Goal: Task Accomplishment & Management: Use online tool/utility

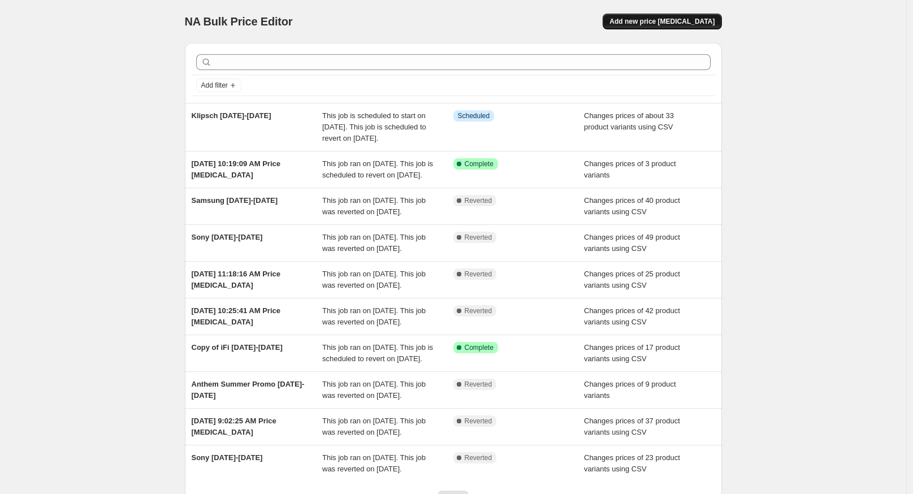
click at [680, 26] on button "Add new price [MEDICAL_DATA]" at bounding box center [662, 22] width 119 height 16
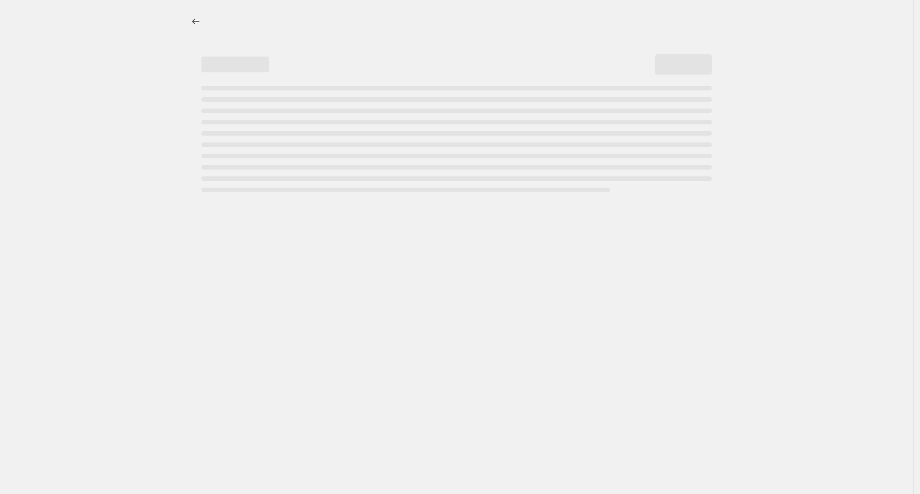
select select "percentage"
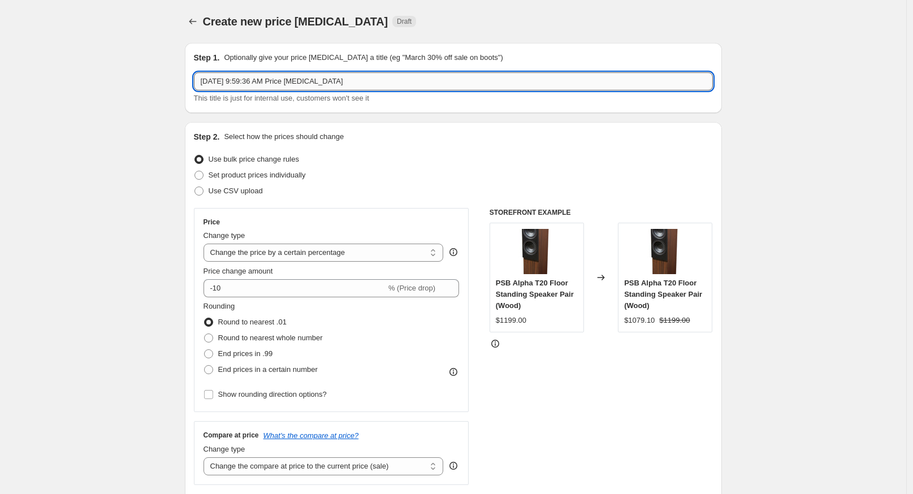
click at [222, 80] on input "[DATE] 9:59:36 AM Price [MEDICAL_DATA]" at bounding box center [453, 81] width 519 height 18
type input "Sony [DATE]-[DATE]"
click at [261, 194] on span "Use CSV upload" at bounding box center [236, 191] width 54 height 8
click at [195, 187] on input "Use CSV upload" at bounding box center [195, 187] width 1 height 1
radio input "true"
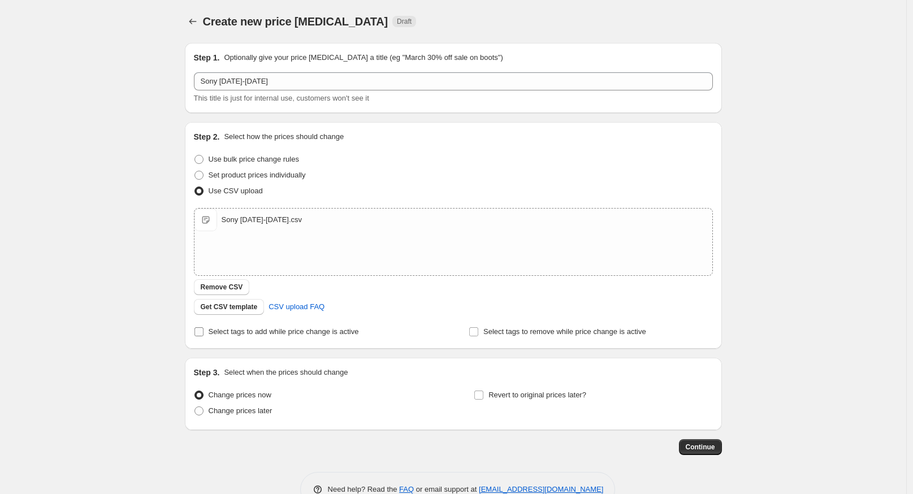
click at [230, 330] on label "Select tags to add while price change is active" at bounding box center [276, 332] width 165 height 16
click at [213, 257] on div "Sony [DATE]-[DATE].csv Sony [DATE]-[DATE].csv" at bounding box center [454, 242] width 518 height 67
click at [248, 337] on span "Select tags to add while price change is active" at bounding box center [284, 331] width 150 height 11
click at [99, 273] on div "Create new price [MEDICAL_DATA]. This page is ready Create new price [MEDICAL_D…" at bounding box center [453, 262] width 907 height 524
click at [478, 333] on input "Select tags to remove while price change is active" at bounding box center [473, 331] width 9 height 9
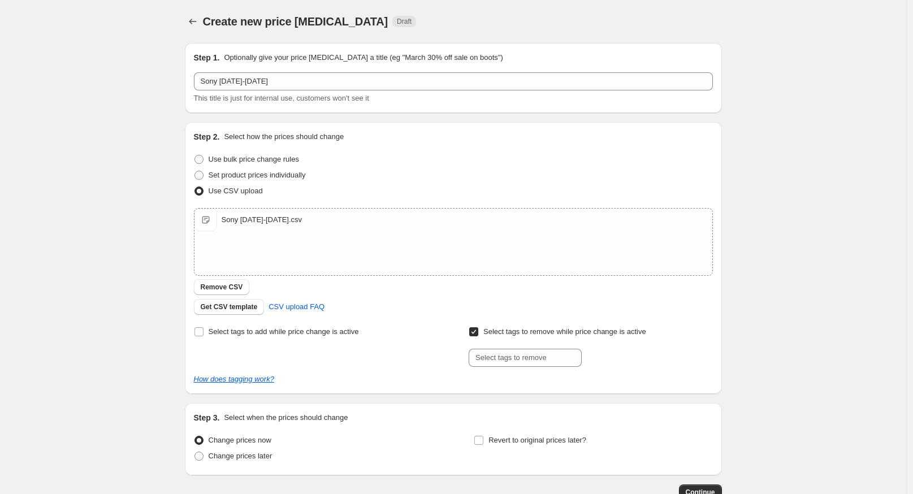
click at [478, 333] on input "Select tags to remove while price change is active" at bounding box center [473, 331] width 9 height 9
checkbox input "false"
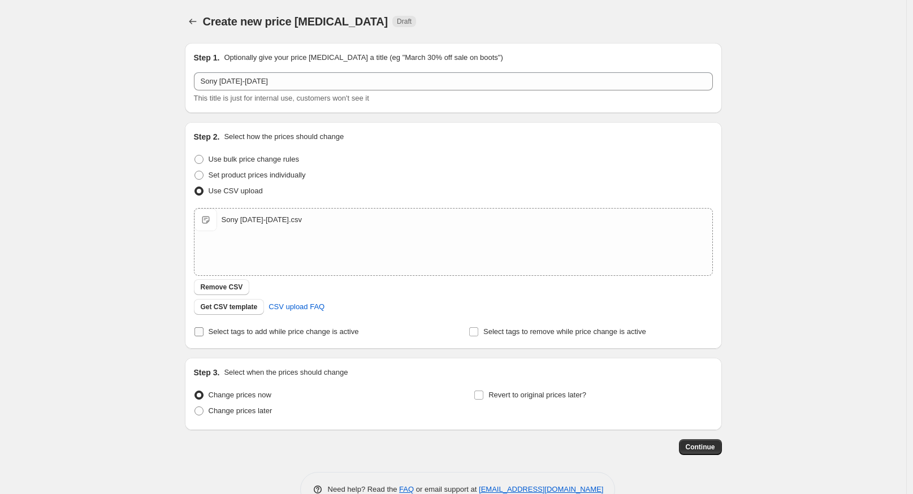
click at [337, 335] on span "Select tags to add while price change is active" at bounding box center [284, 331] width 150 height 8
click at [204, 335] on input "Select tags to add while price change is active" at bounding box center [199, 331] width 9 height 9
checkbox input "true"
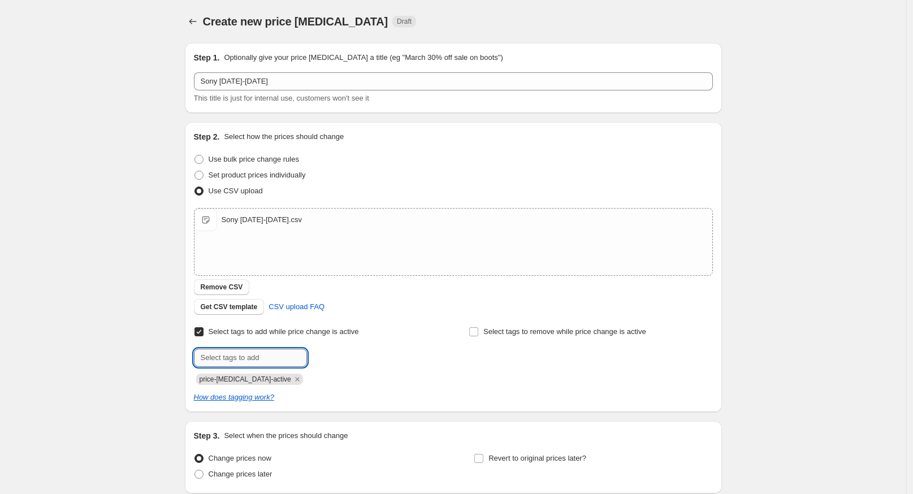
click at [279, 363] on input "text" at bounding box center [250, 358] width 113 height 18
paste input "sale-end-2025-month-da"
click at [273, 357] on input "sale-end-2025-08-29" at bounding box center [250, 358] width 113 height 18
type input "sale-end-2025-08-28"
click at [363, 349] on button "Add sale-end-202..." at bounding box center [347, 357] width 75 height 16
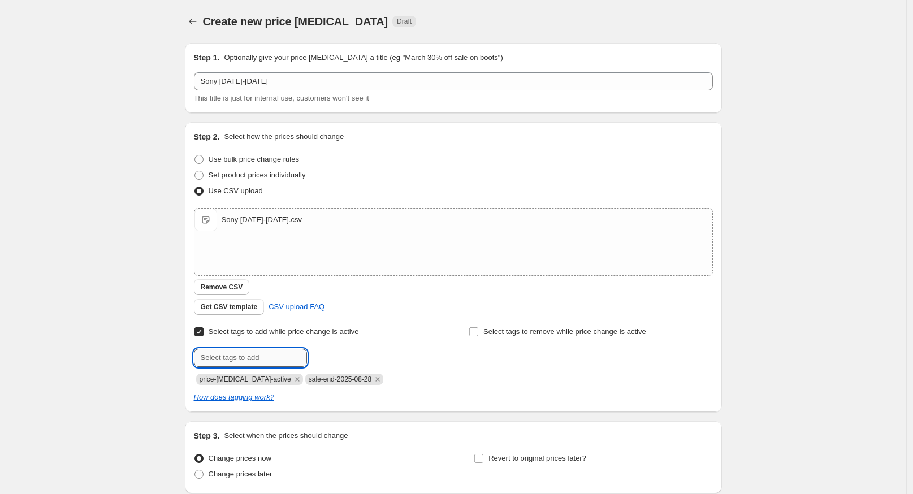
click at [257, 354] on input "text" at bounding box center [250, 358] width 113 height 18
type input "on-sale"
click at [194, 122] on button "Submit" at bounding box center [210, 128] width 32 height 12
type input "sony-promo"
click at [194, 122] on button "Submit" at bounding box center [210, 128] width 32 height 12
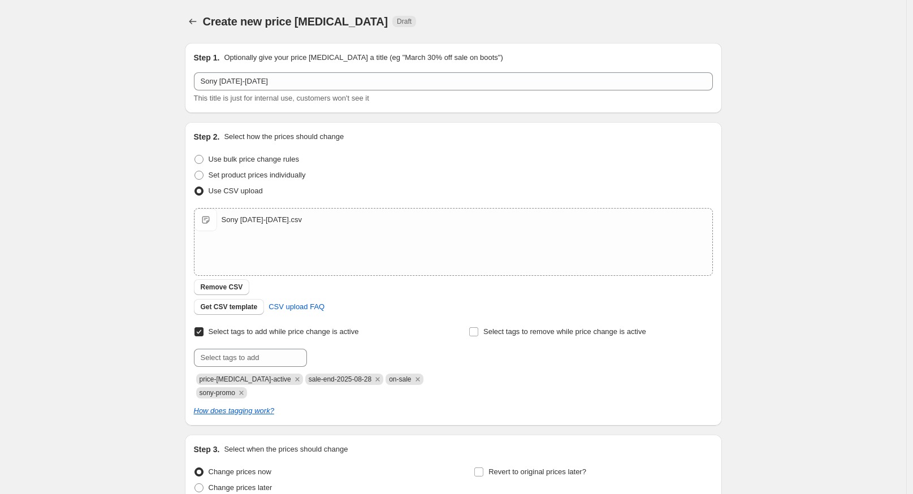
click at [148, 386] on div "Create new price [MEDICAL_DATA]. This page is ready Create new price [MEDICAL_D…" at bounding box center [453, 300] width 907 height 601
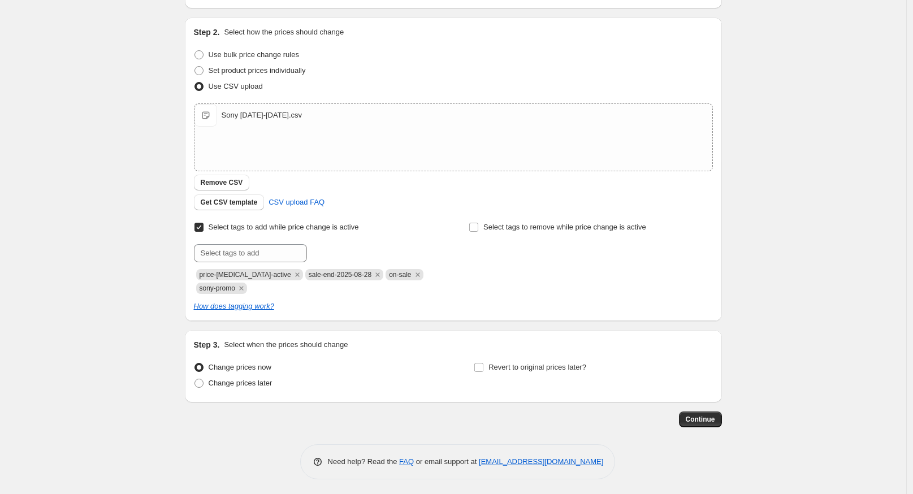
scroll to position [106, 0]
click at [473, 368] on div "Change prices now Change prices later Revert to original prices later?" at bounding box center [453, 376] width 519 height 34
click at [488, 368] on label "Revert to original prices later?" at bounding box center [530, 367] width 113 height 16
click at [484, 368] on input "Revert to original prices later?" at bounding box center [479, 366] width 9 height 9
checkbox input "true"
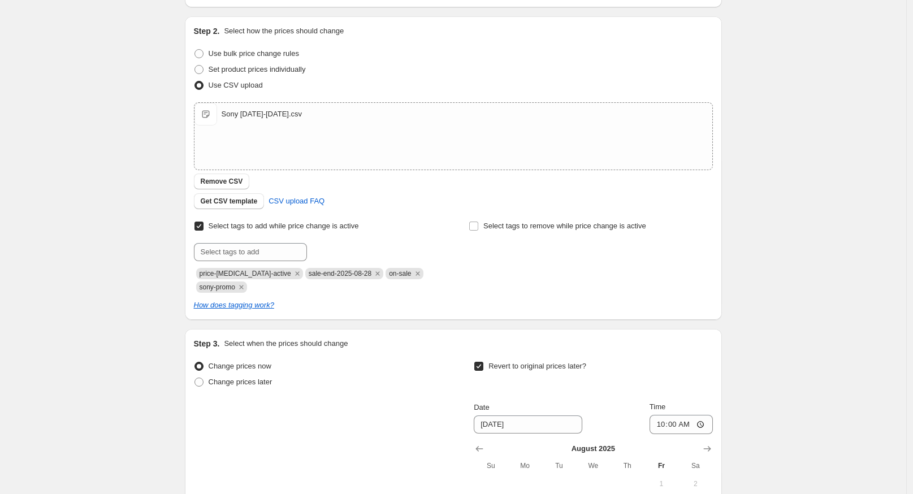
click at [767, 370] on div "Create new price [MEDICAL_DATA]. This page is ready Create new price [MEDICAL_D…" at bounding box center [453, 300] width 907 height 813
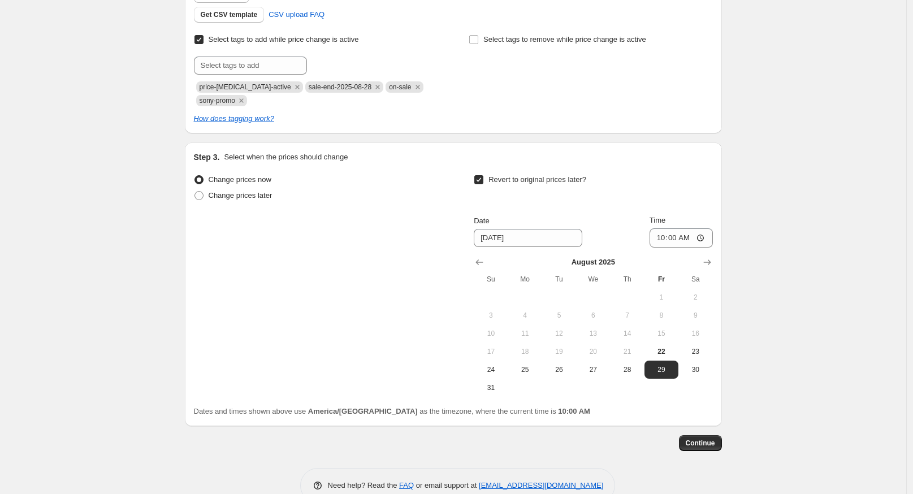
scroll to position [295, 0]
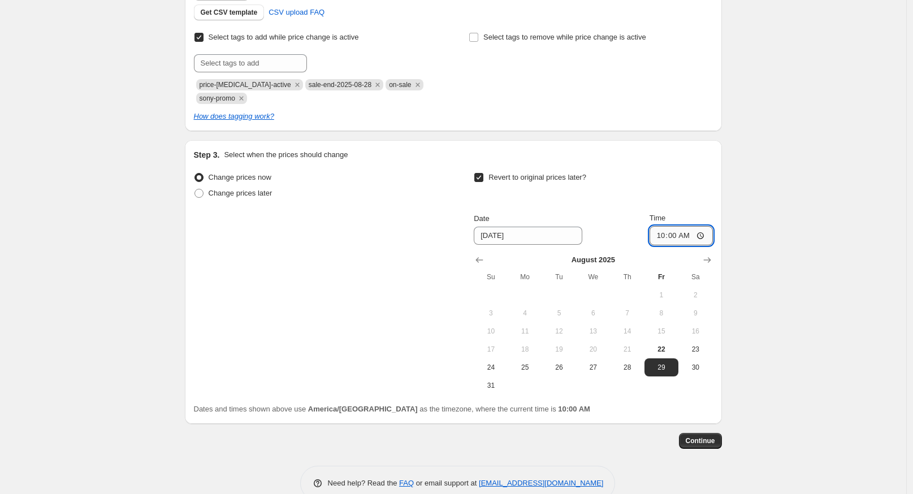
click at [664, 236] on input "10:00" at bounding box center [681, 235] width 63 height 19
type input "01:00"
click at [778, 339] on div "Create new price [MEDICAL_DATA]. This page is ready Create new price [MEDICAL_D…" at bounding box center [453, 111] width 907 height 813
click at [695, 441] on span "Continue" at bounding box center [700, 441] width 29 height 9
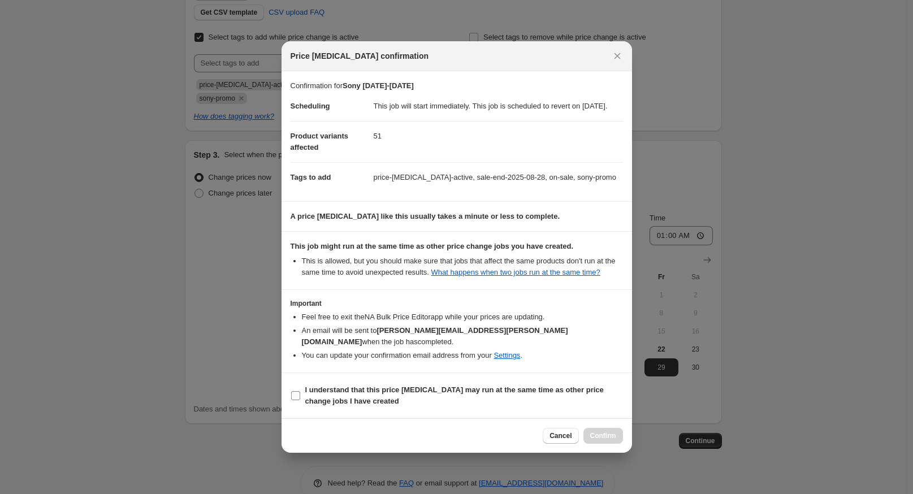
drag, startPoint x: 471, startPoint y: 396, endPoint x: 488, endPoint y: 401, distance: 18.1
click at [472, 396] on span "I understand that this price [MEDICAL_DATA] may run at the same time as other p…" at bounding box center [464, 396] width 318 height 23
click at [300, 396] on input "I understand that this price [MEDICAL_DATA] may run at the same time as other p…" at bounding box center [295, 395] width 9 height 9
checkbox input "true"
click at [601, 436] on span "Confirm" at bounding box center [603, 436] width 26 height 9
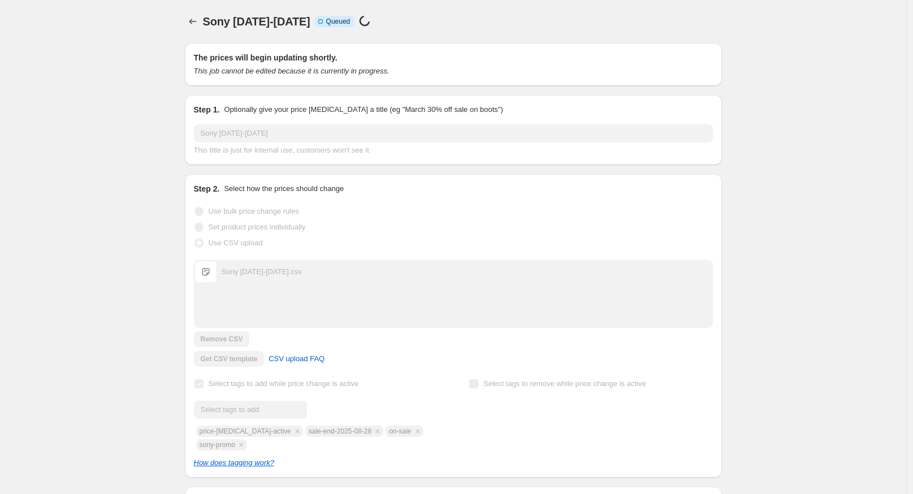
scroll to position [295, 0]
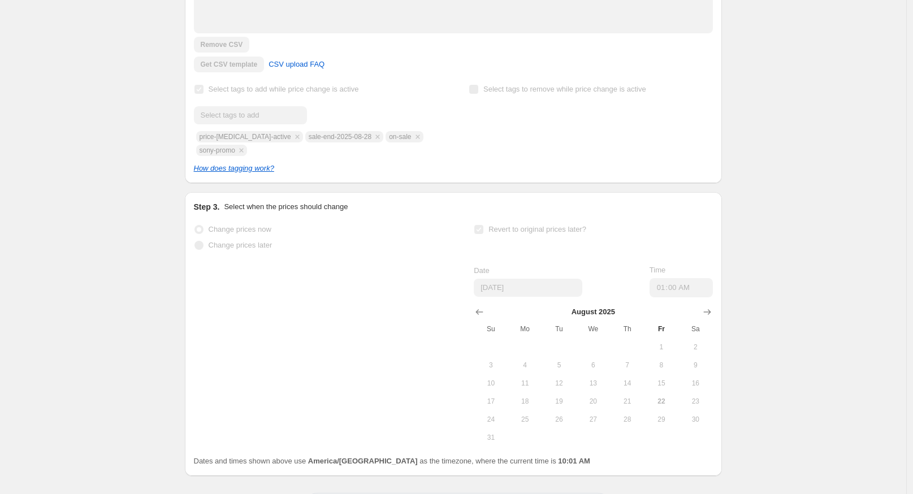
click at [149, 313] on div "Sony [DATE]-[DATE]. This page is ready Sony [DATE]-[DATE] Info Incomplete Queue…" at bounding box center [453, 125] width 907 height 840
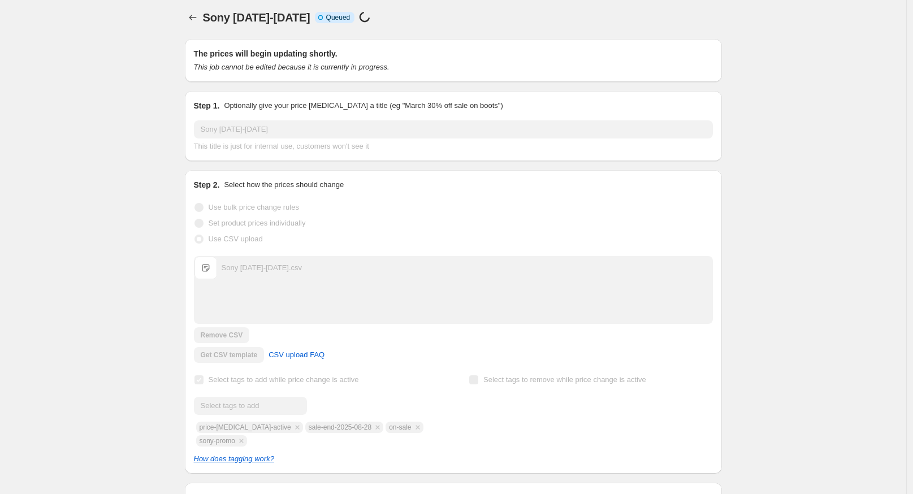
scroll to position [0, 0]
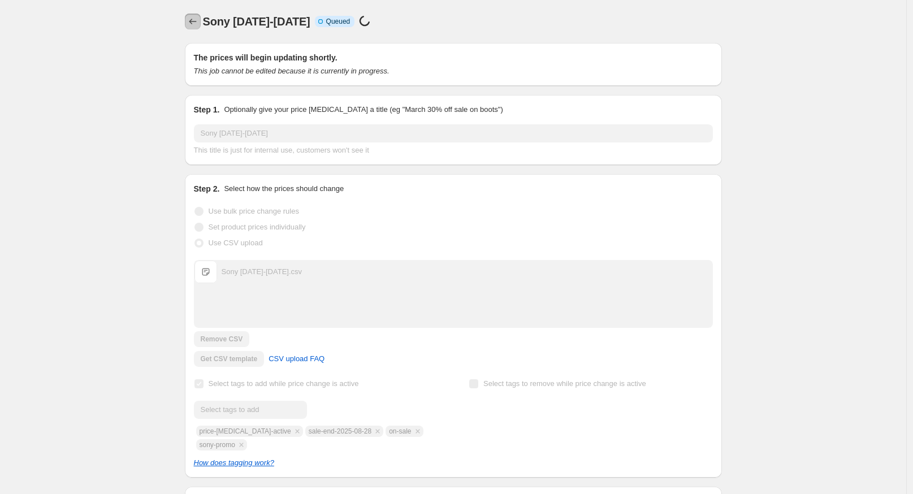
click at [198, 23] on icon "Price change jobs" at bounding box center [192, 21] width 11 height 11
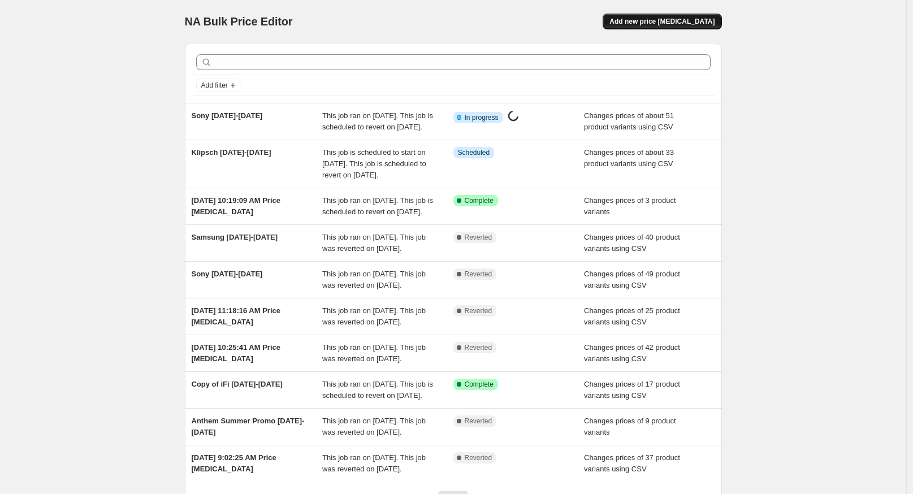
click at [701, 20] on span "Add new price [MEDICAL_DATA]" at bounding box center [662, 21] width 105 height 9
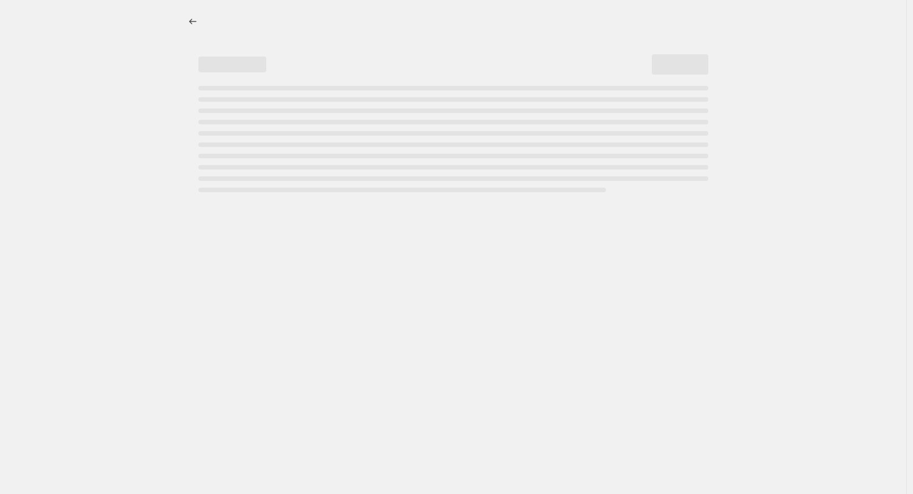
select select "percentage"
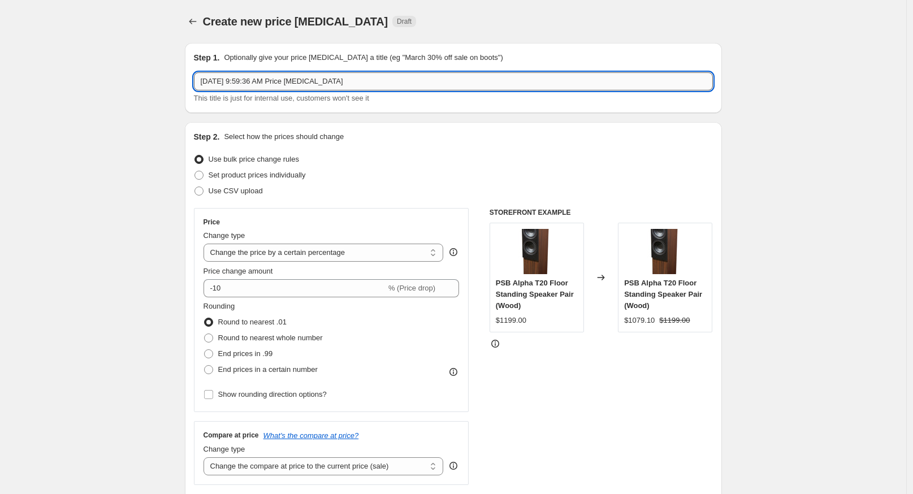
click at [261, 87] on input "[DATE] 9:59:36 AM Price [MEDICAL_DATA]" at bounding box center [453, 81] width 519 height 18
type input "Samsung [DATE]-[DATE]"
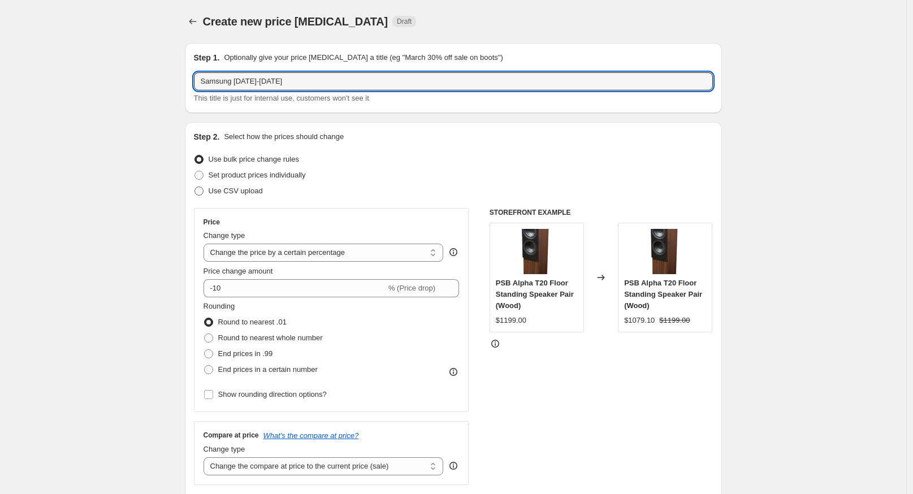
click at [239, 188] on span "Use CSV upload" at bounding box center [236, 191] width 54 height 8
click at [195, 187] on input "Use CSV upload" at bounding box center [195, 187] width 1 height 1
radio input "true"
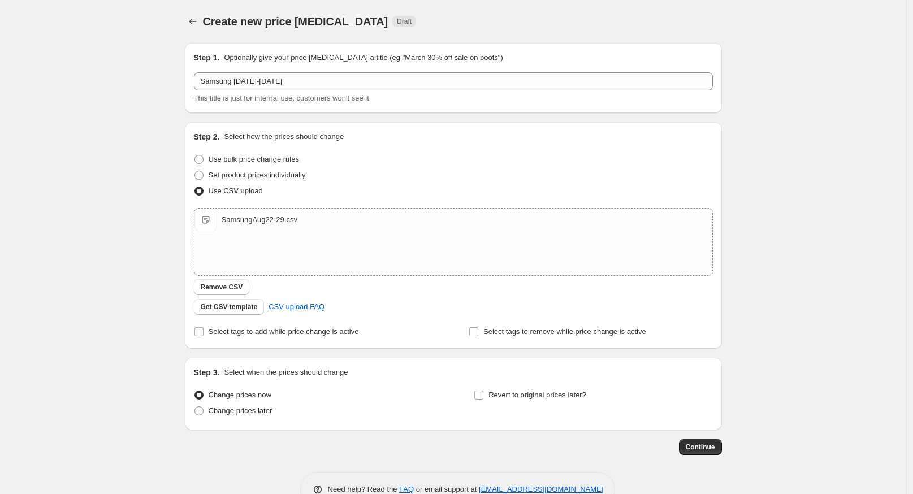
click at [66, 247] on div "Create new price [MEDICAL_DATA]. This page is ready Create new price [MEDICAL_D…" at bounding box center [453, 262] width 907 height 524
click at [196, 337] on div "Step 2. Select how the prices should change Use bulk price change rules Set pro…" at bounding box center [453, 235] width 537 height 227
click at [208, 333] on label "Select tags to add while price change is active" at bounding box center [276, 332] width 165 height 16
click at [204, 333] on input "Select tags to add while price change is active" at bounding box center [199, 331] width 9 height 9
checkbox input "true"
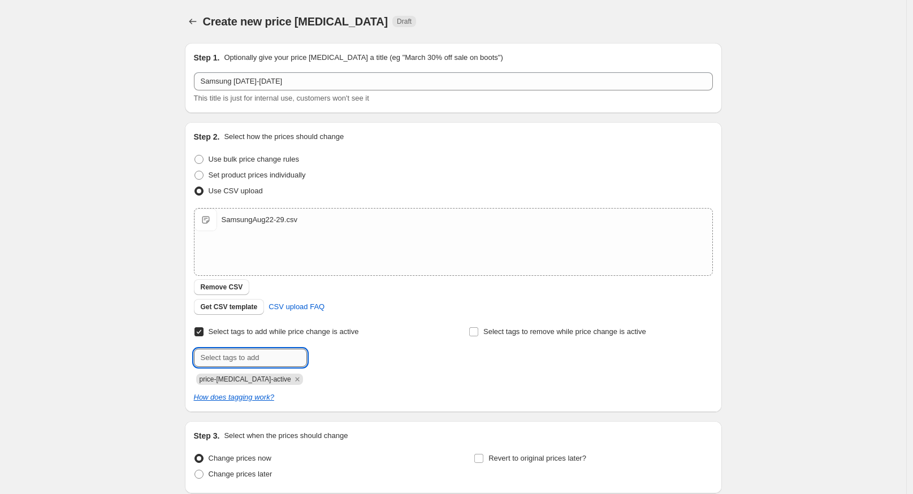
click at [209, 352] on input "text" at bounding box center [250, 358] width 113 height 18
paste input "sale-end-2025-month-da"
type input "sale-end-2025-month-da"
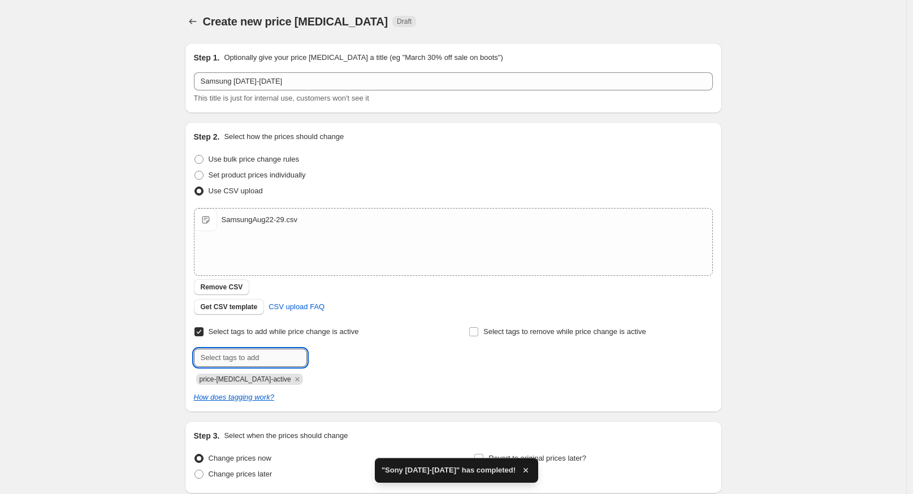
click at [251, 361] on input "text" at bounding box center [250, 358] width 113 height 18
paste input "sale-end-2025-month-da"
click at [292, 359] on input "sale-end-2025-month-da" at bounding box center [250, 358] width 113 height 18
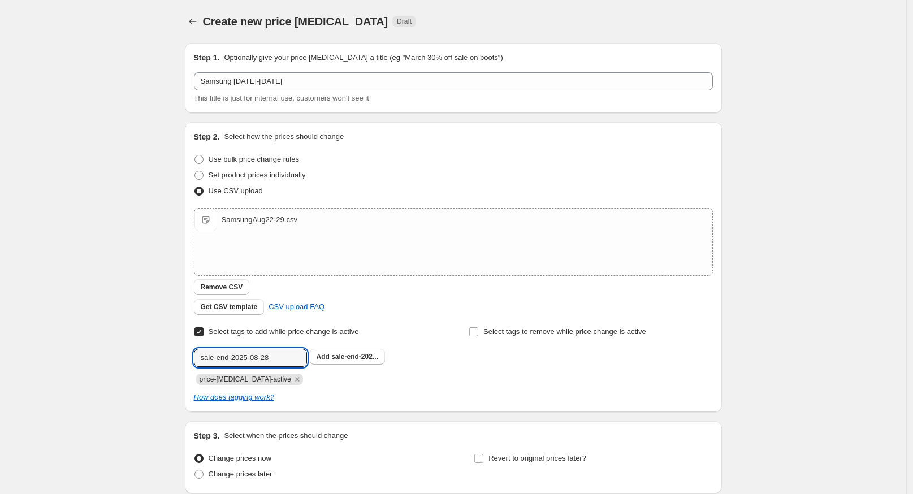
type input "sale-end-2025-08-28"
click at [194, 122] on button "Submit" at bounding box center [210, 128] width 32 height 12
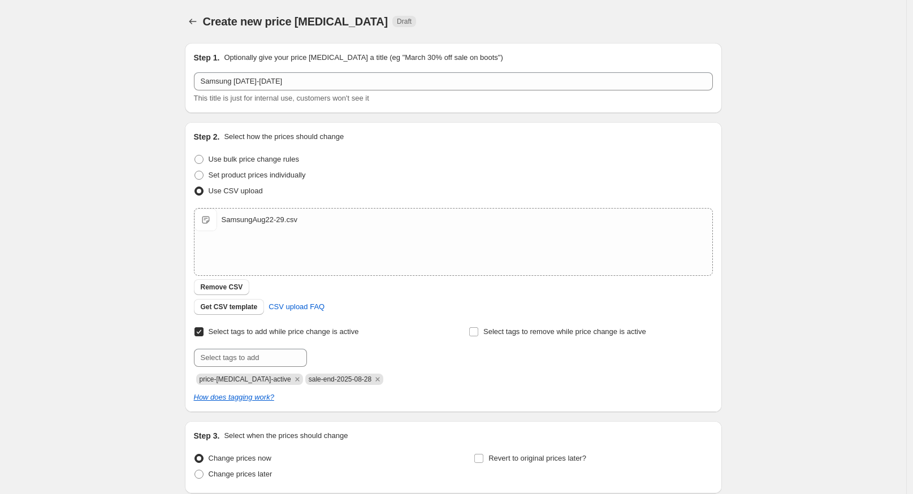
click at [92, 405] on div "Create new price [MEDICAL_DATA]. This page is ready Create new price [MEDICAL_D…" at bounding box center [453, 294] width 907 height 588
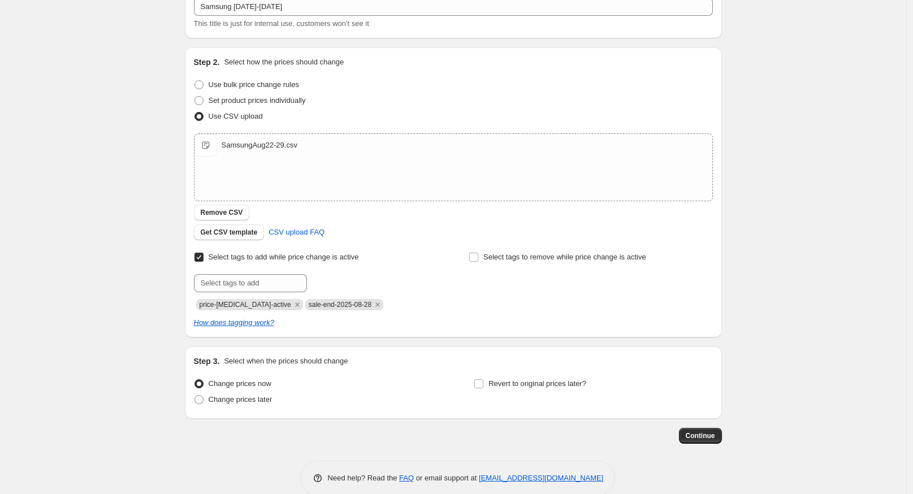
scroll to position [93, 0]
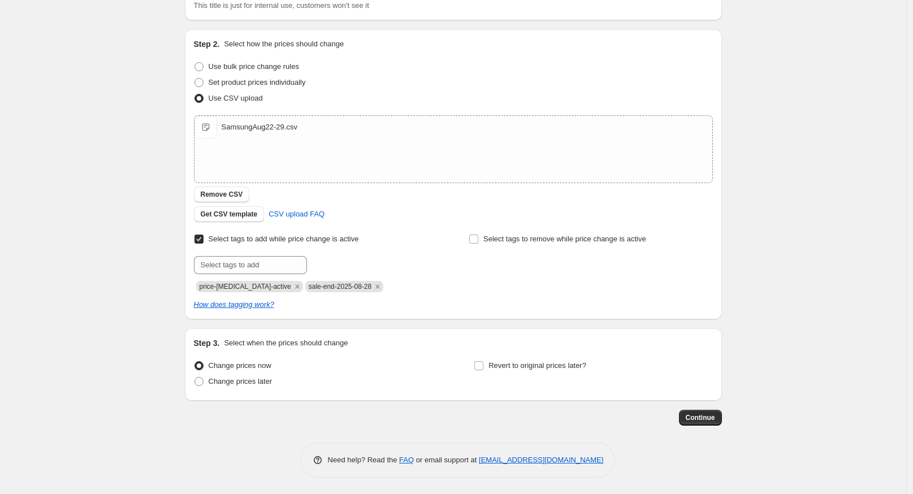
click at [352, 376] on div "Change prices later" at bounding box center [313, 382] width 239 height 16
click at [473, 365] on div "Change prices now Change prices later Revert to original prices later?" at bounding box center [453, 375] width 519 height 34
click at [477, 364] on span at bounding box center [479, 366] width 10 height 10
click at [477, 364] on input "Revert to original prices later?" at bounding box center [479, 365] width 9 height 9
checkbox input "true"
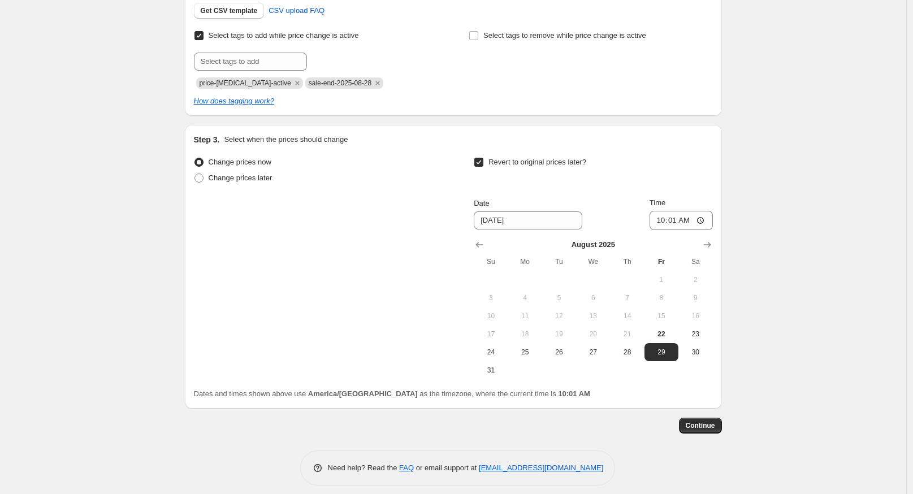
scroll to position [304, 0]
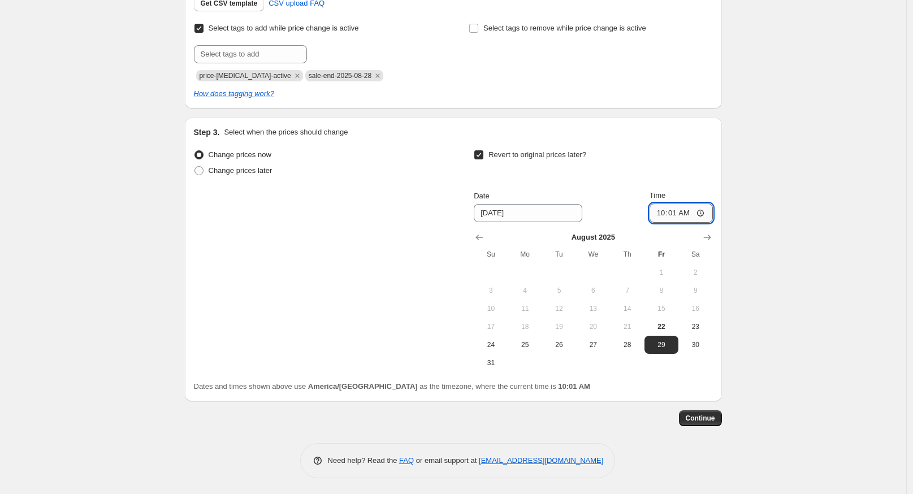
click at [659, 207] on input "10:01" at bounding box center [681, 213] width 63 height 19
type input "01:01"
click at [715, 414] on span "Continue" at bounding box center [700, 418] width 29 height 9
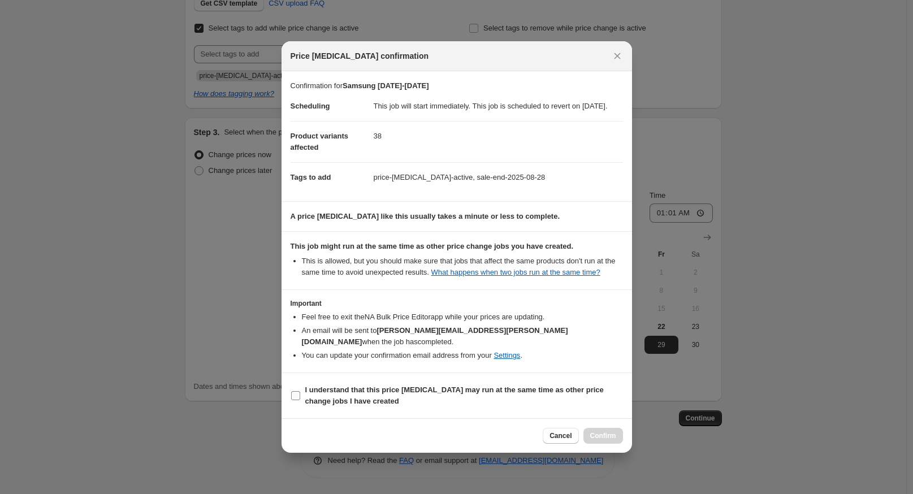
drag, startPoint x: 382, startPoint y: 390, endPoint x: 424, endPoint y: 396, distance: 42.3
click at [385, 390] on b "I understand that this price [MEDICAL_DATA] may run at the same time as other p…" at bounding box center [454, 396] width 299 height 20
click at [387, 395] on b "I understand that this price [MEDICAL_DATA] may run at the same time as other p…" at bounding box center [454, 396] width 299 height 20
click at [300, 395] on input "I understand that this price [MEDICAL_DATA] may run at the same time as other p…" at bounding box center [295, 395] width 9 height 9
checkbox input "true"
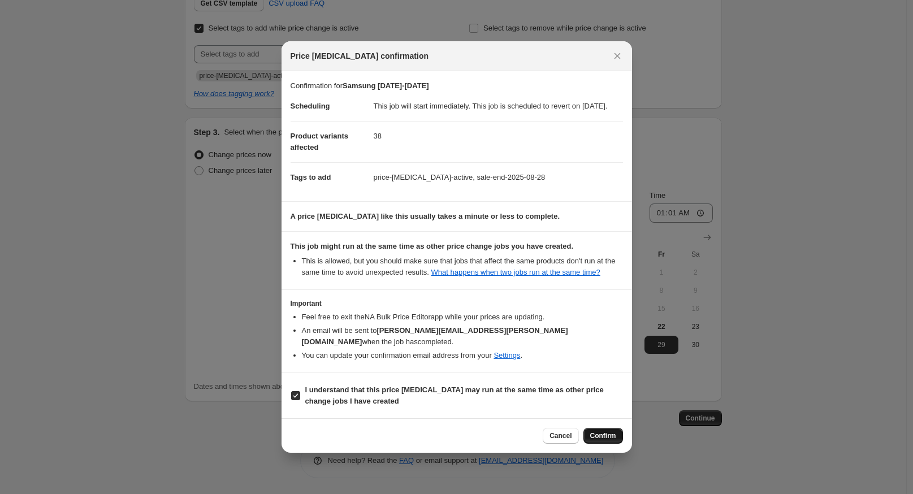
click at [594, 443] on button "Confirm" at bounding box center [604, 436] width 40 height 16
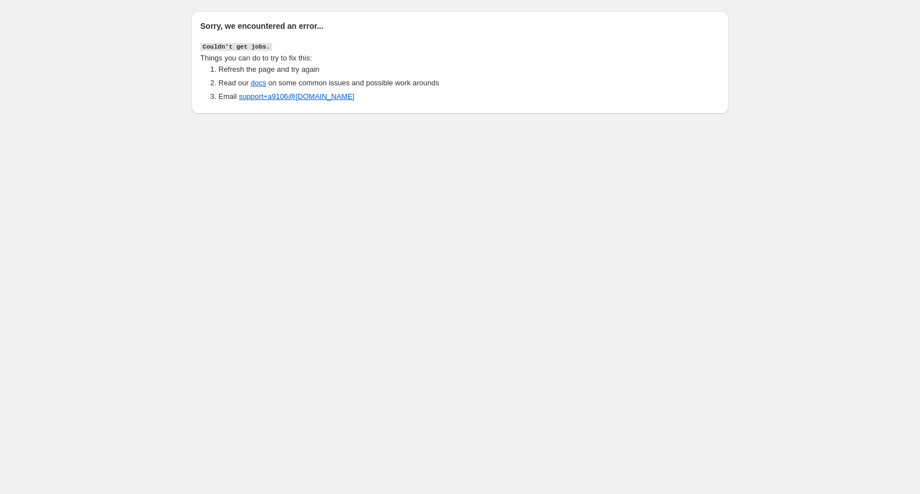
click at [253, 165] on body "Sorry, we encountered an error... Couldn't get jobs. Things you can do to try t…" at bounding box center [460, 247] width 920 height 494
